Goal: Find specific page/section: Find specific page/section

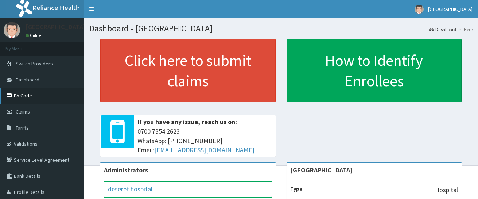
click at [27, 97] on link "PA Code" at bounding box center [42, 96] width 84 height 16
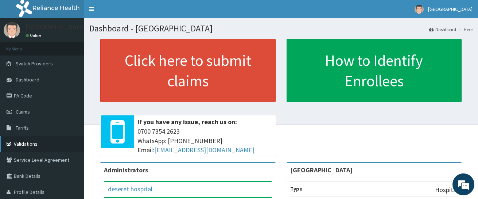
click at [50, 140] on link "Validations" at bounding box center [42, 144] width 84 height 16
click at [57, 141] on link "Validations" at bounding box center [42, 144] width 84 height 16
click at [64, 139] on link "Validations" at bounding box center [42, 144] width 84 height 16
